Goal: Task Accomplishment & Management: Use online tool/utility

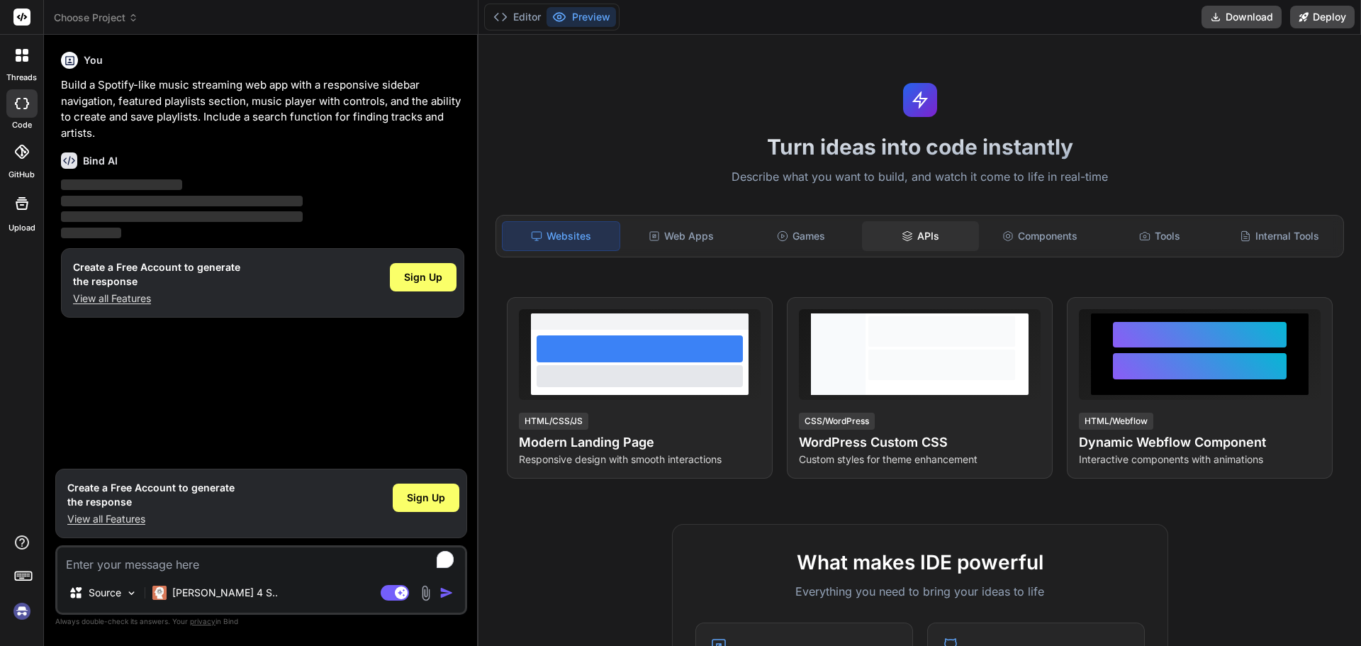
type textarea "x"
click at [27, 51] on icon at bounding box center [26, 52] width 6 height 6
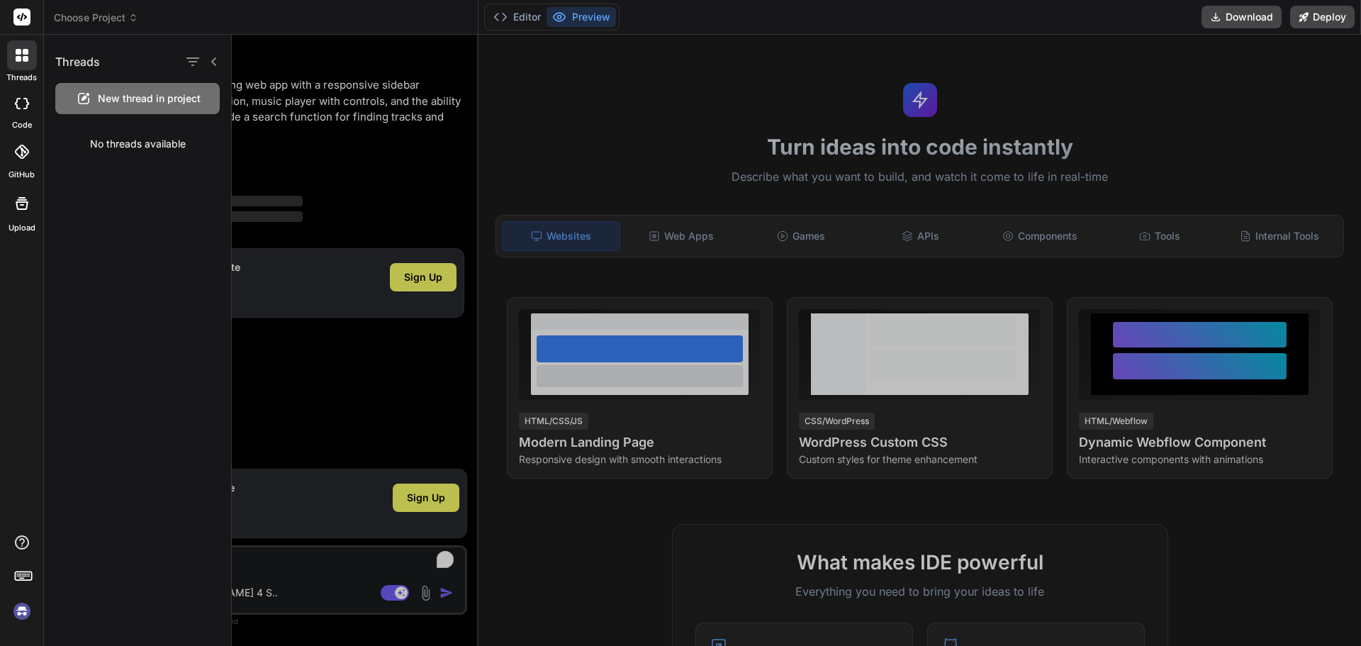
click at [28, 152] on icon at bounding box center [21, 152] width 14 height 14
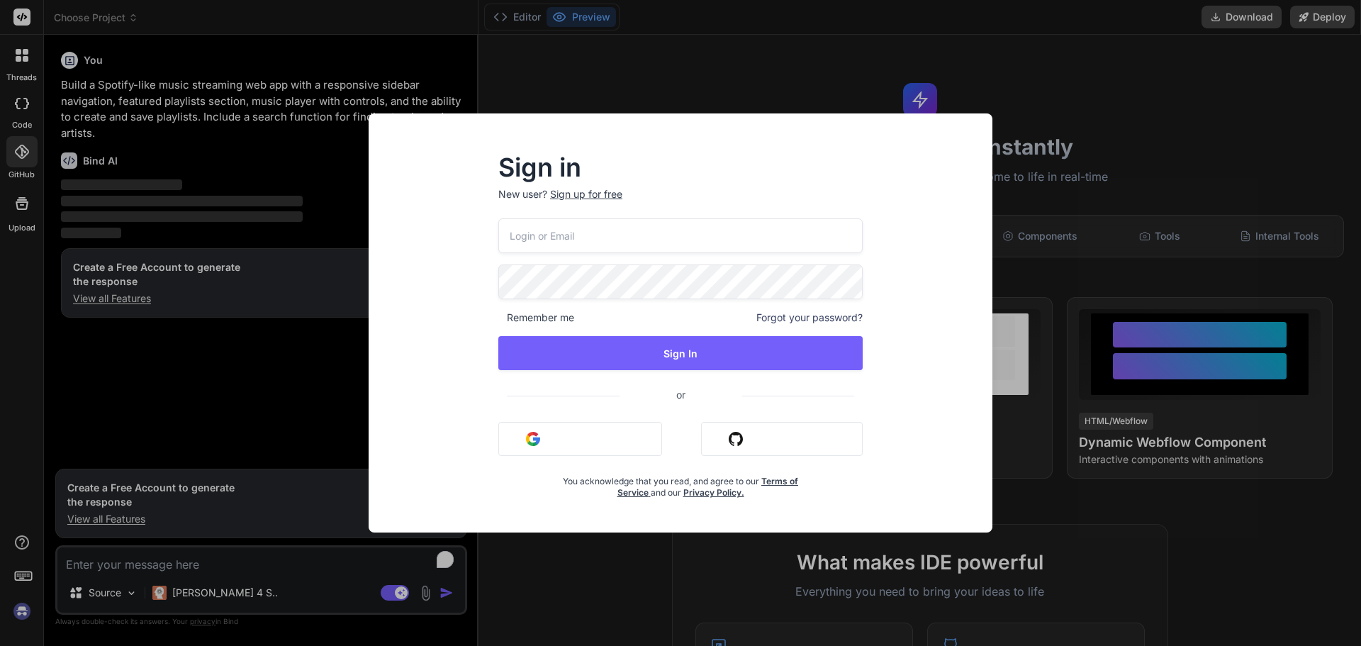
click at [18, 199] on div "Sign in New user? Sign up for free Remember me Forgot your password? Sign In or…" at bounding box center [680, 323] width 1361 height 646
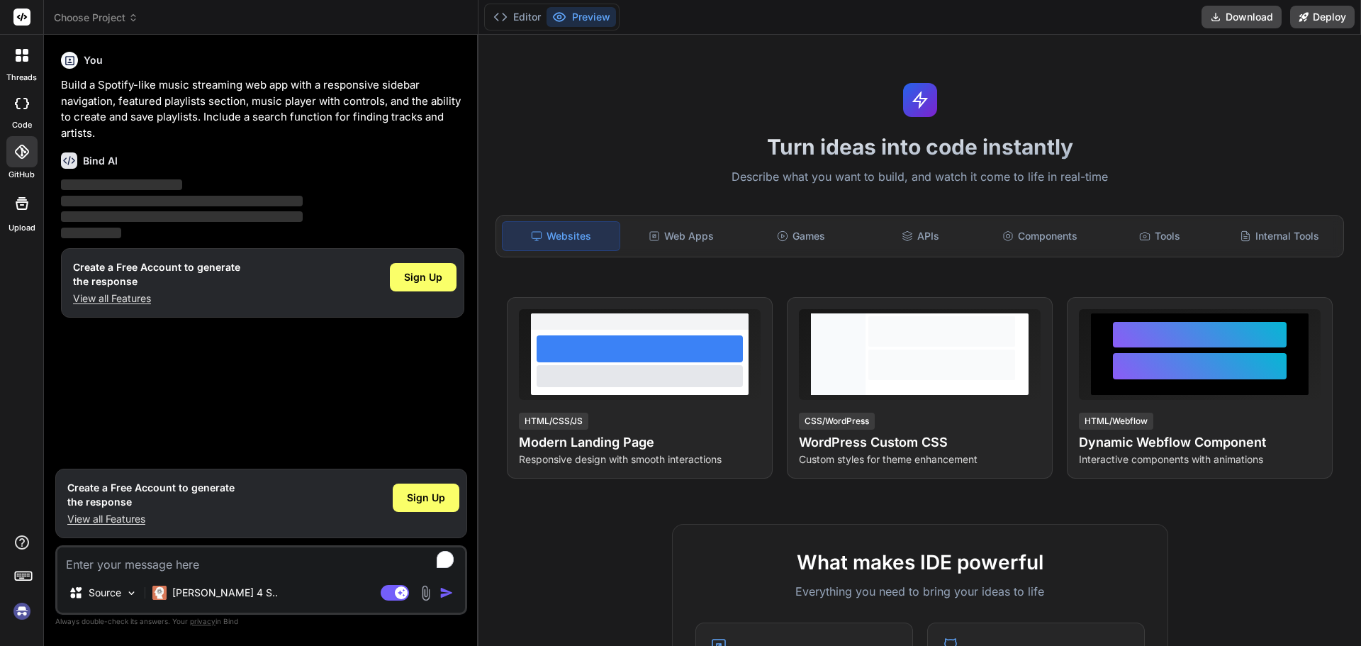
click at [30, 206] on div at bounding box center [22, 203] width 34 height 34
